Goal: Find specific page/section: Find specific page/section

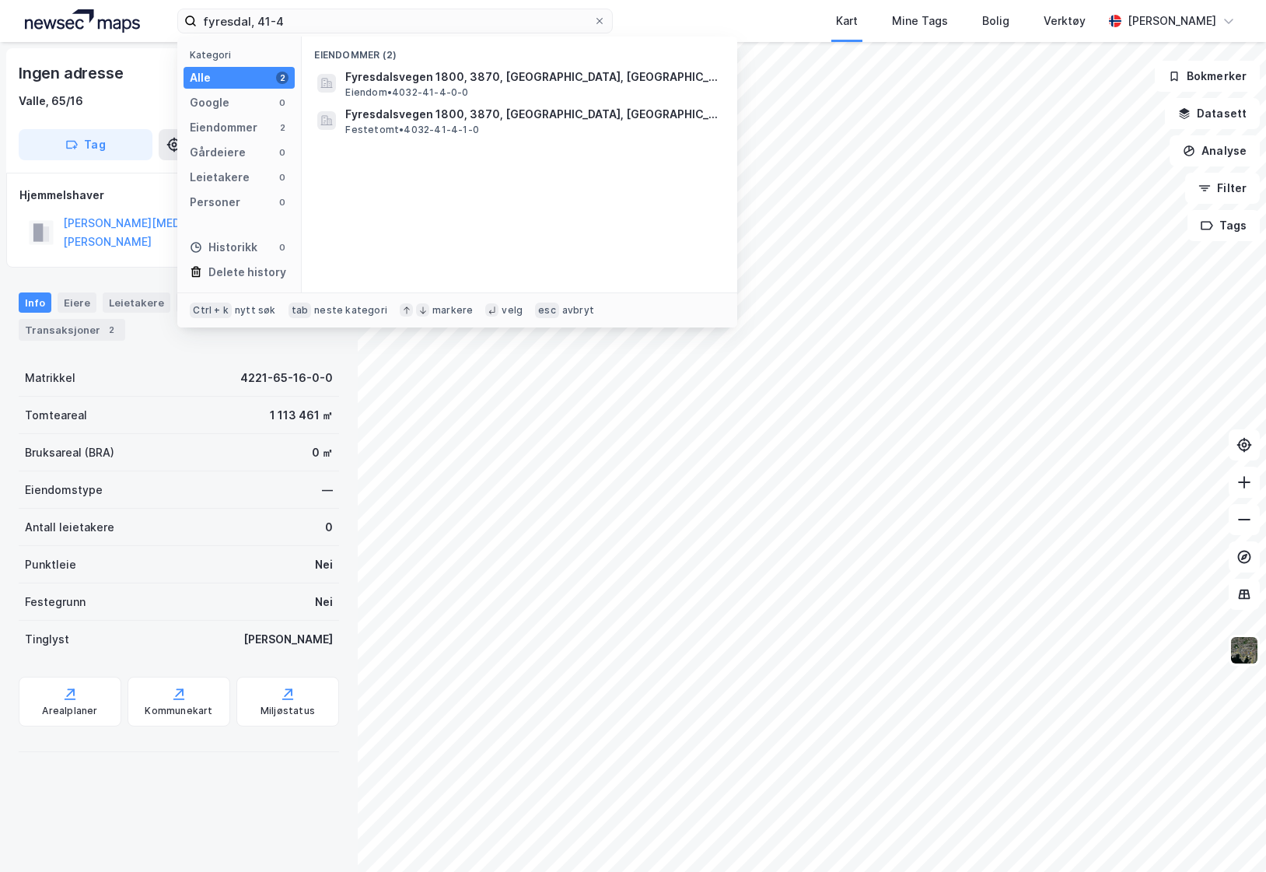
click at [656, 16] on div "fyresdal, 41-4 Kategori Alle 2 Google 0 Eiendommer 2 Gårdeiere 0 Leietakere 0 P…" at bounding box center [633, 21] width 1266 height 42
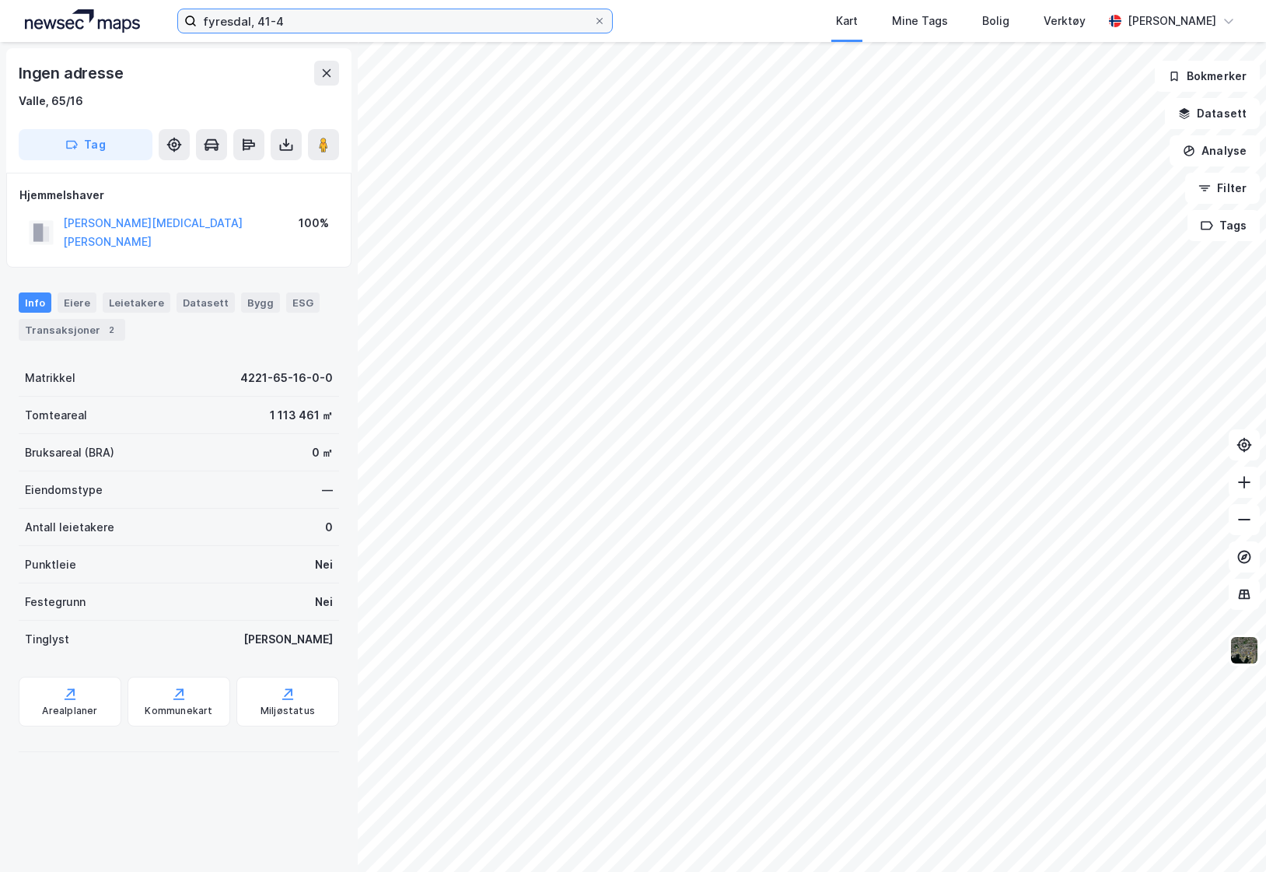
click at [338, 23] on input "fyresdal, 41-4" at bounding box center [395, 20] width 397 height 23
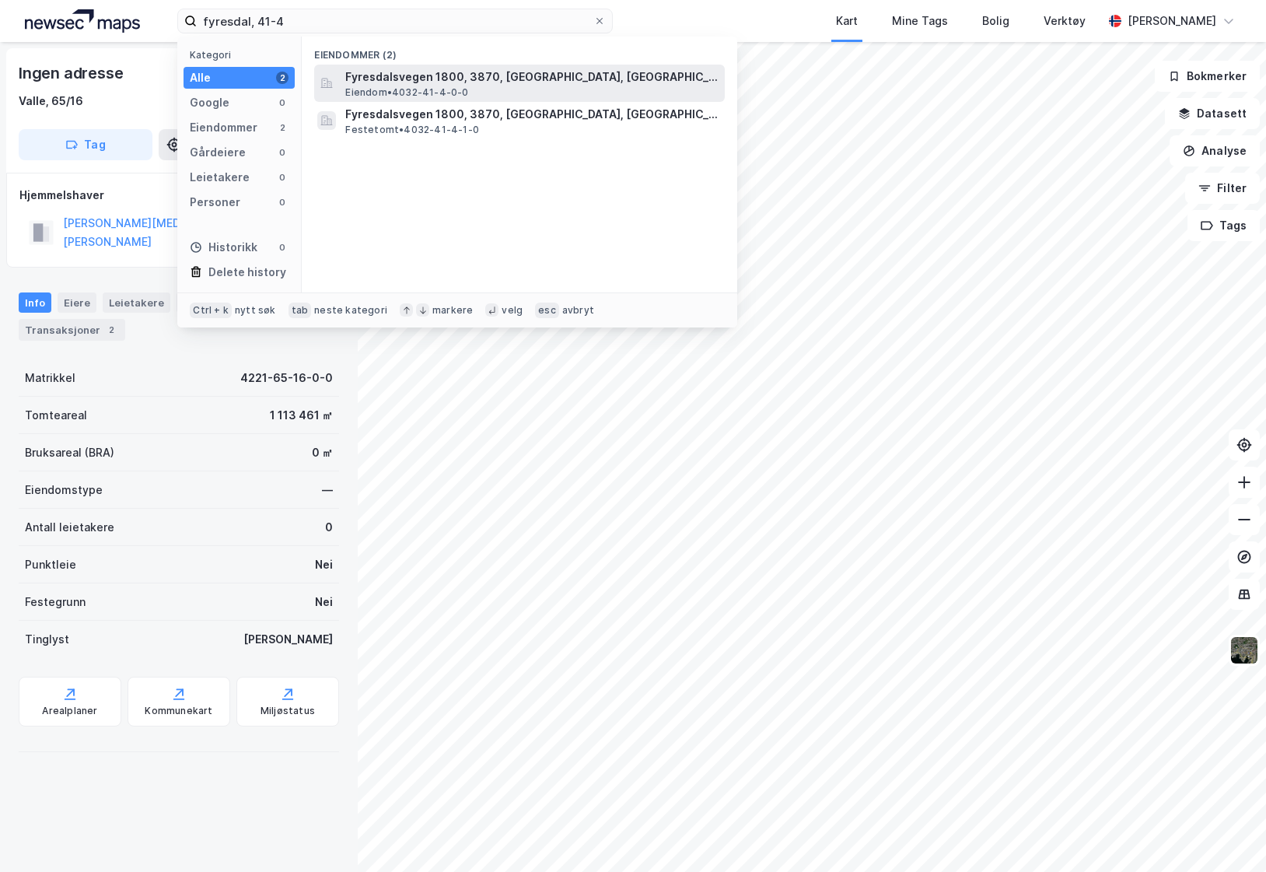
click at [373, 73] on span "Fyresdalsvegen 1800, 3870, [GEOGRAPHIC_DATA], [GEOGRAPHIC_DATA]" at bounding box center [531, 77] width 373 height 19
